Goal: Check status

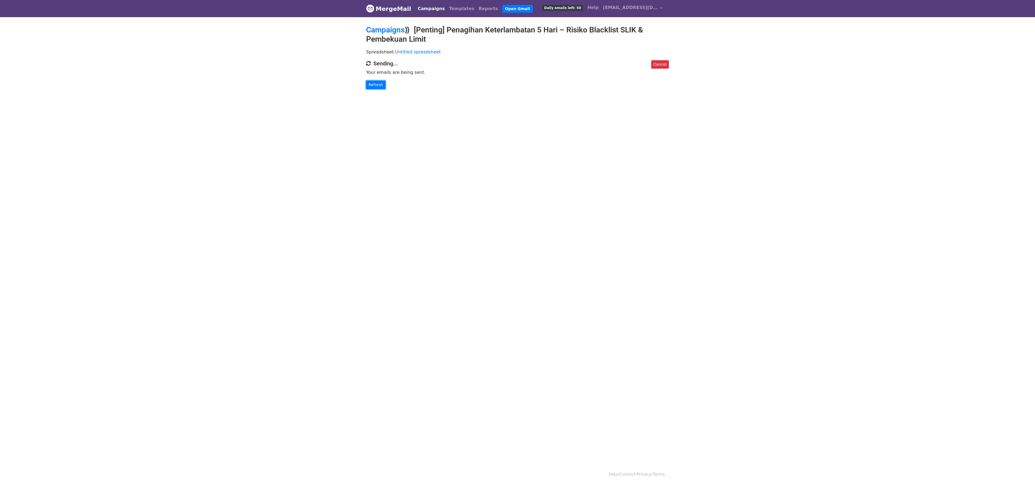
click at [367, 88] on link "Refresh" at bounding box center [375, 85] width 19 height 8
click at [349, 90] on body "MergeMail Campaigns Templates Reports Open Gmail Daily emails left: 50 Help [EM…" at bounding box center [517, 55] width 1035 height 111
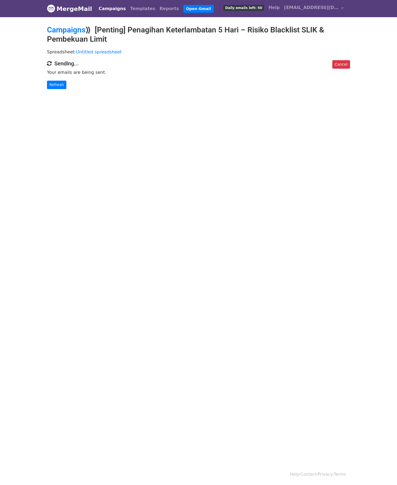
click at [212, 143] on html "MergeMail Campaigns Templates Reports Open Gmail Daily emails left: 50 Help [EM…" at bounding box center [198, 242] width 397 height 485
click at [55, 81] on link "Refresh" at bounding box center [56, 85] width 19 height 8
